Goal: Task Accomplishment & Management: Use online tool/utility

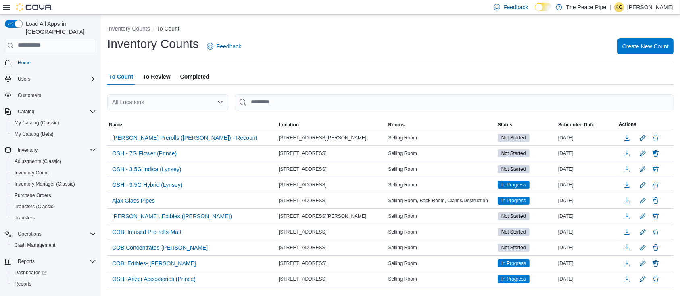
click at [36, 58] on span "Home" at bounding box center [55, 63] width 81 height 10
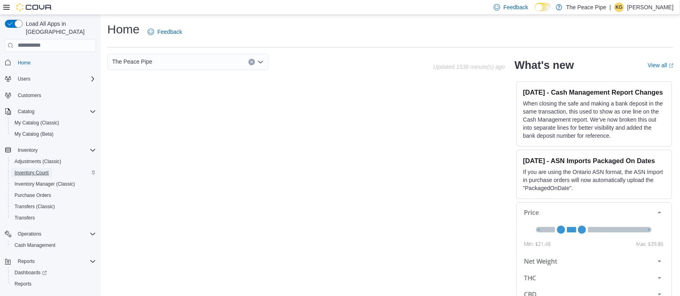
click at [31, 170] on span "Inventory Count" at bounding box center [32, 173] width 34 height 6
click at [25, 170] on span "Inventory Count" at bounding box center [32, 173] width 34 height 6
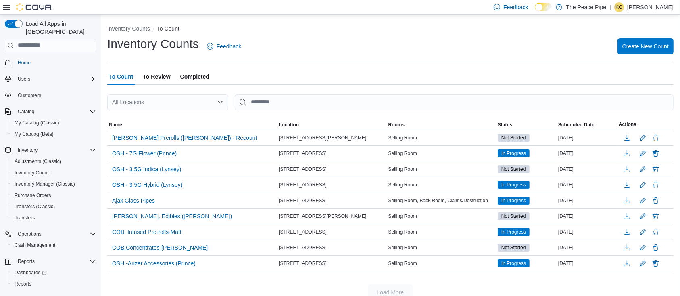
click at [155, 74] on span "To Review" at bounding box center [156, 77] width 27 height 16
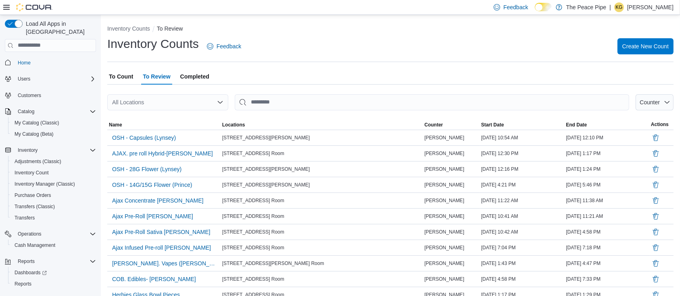
click at [129, 77] on span "To Count" at bounding box center [121, 77] width 24 height 16
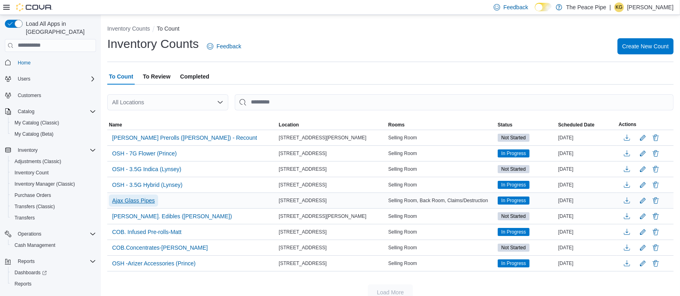
click at [138, 202] on span "Ajax Glass Pipes" at bounding box center [133, 201] width 43 height 8
